Goal: Task Accomplishment & Management: Manage account settings

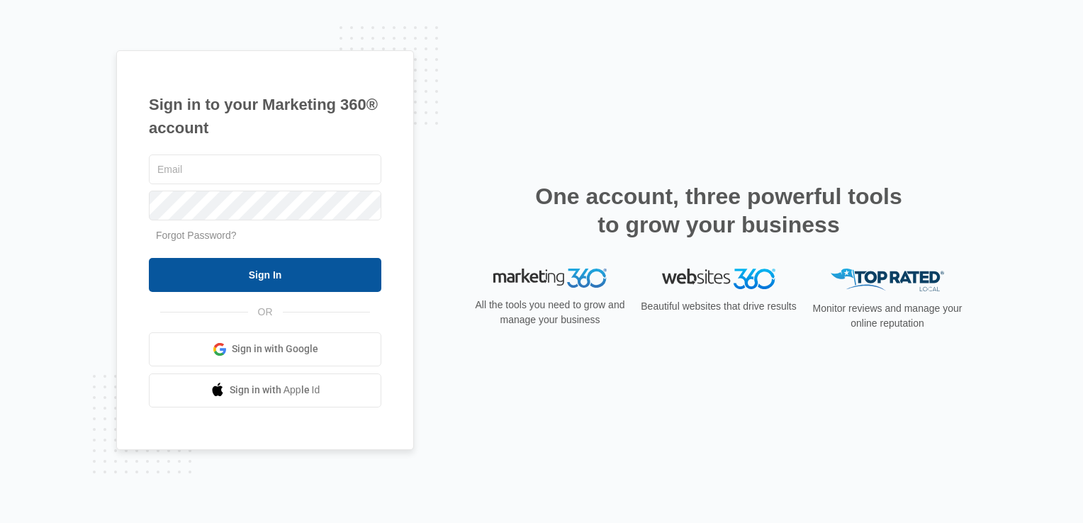
type input "[EMAIL_ADDRESS][DOMAIN_NAME]"
click at [302, 279] on input "Sign In" at bounding box center [265, 275] width 233 height 34
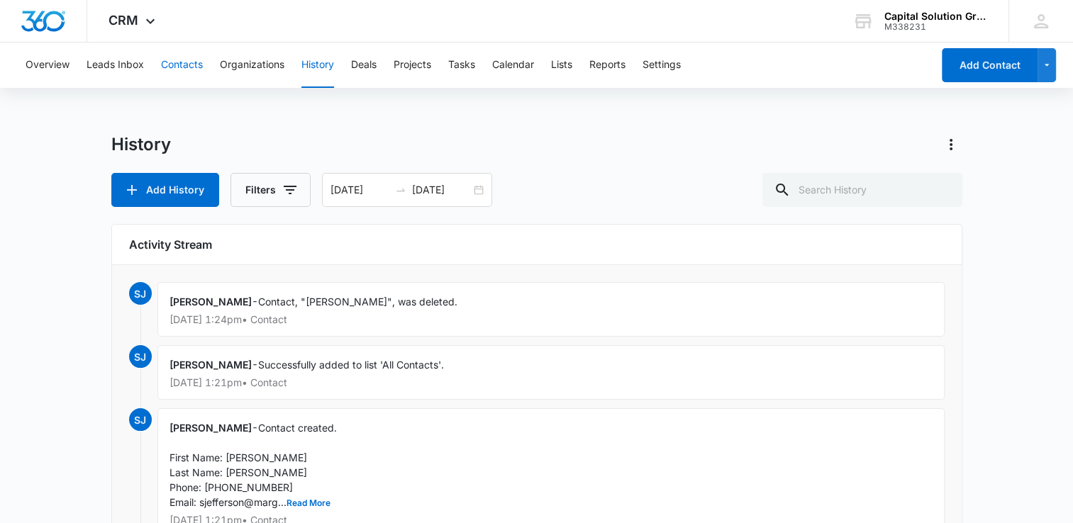
click at [184, 60] on button "Contacts" at bounding box center [182, 65] width 42 height 45
